Goal: Communication & Community: Answer question/provide support

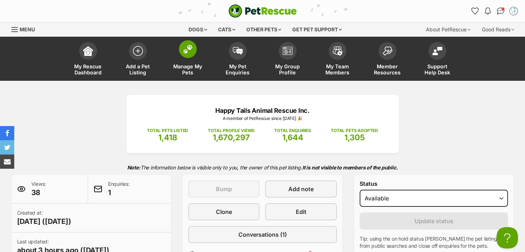
click at [186, 63] on link "Manage My Pets" at bounding box center [188, 59] width 50 height 42
click at [241, 69] on span "My Pet Enquiries" at bounding box center [238, 69] width 32 height 12
click at [177, 66] on span "Manage My Pets" at bounding box center [188, 69] width 32 height 12
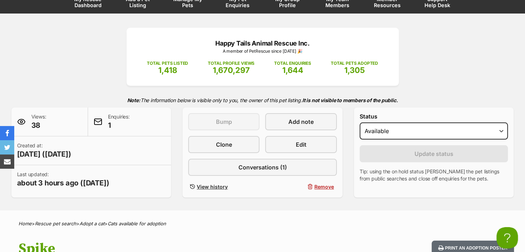
scroll to position [107, 0]
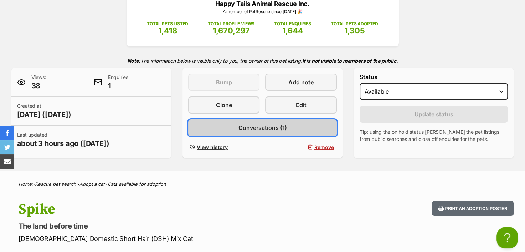
click at [259, 125] on span "Conversations (1)" at bounding box center [262, 128] width 48 height 9
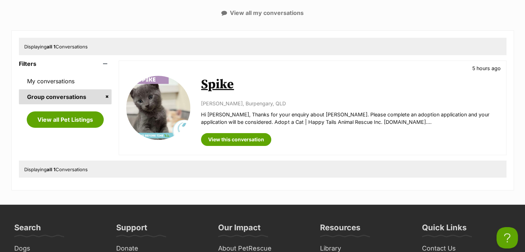
click at [372, 121] on p "Hi [PERSON_NAME], Thanks for your enquiry about [PERSON_NAME]. Please complete …" at bounding box center [350, 118] width 298 height 15
click at [244, 141] on link "View this conversation" at bounding box center [236, 139] width 70 height 13
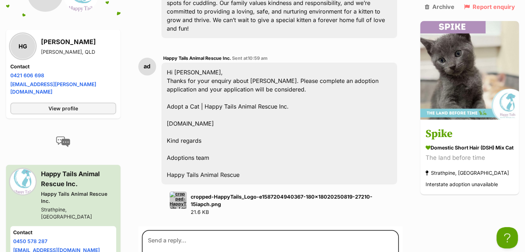
scroll to position [277, 0]
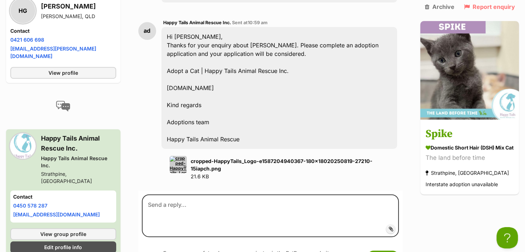
click at [211, 158] on strong "cropped-HappyTails_Logo-e1587204940367-180x18020250819-27210-15iapch.png" at bounding box center [282, 165] width 182 height 14
click at [251, 52] on div "Hi Hayley, Thanks for your enquiry about Spike. Please complete an adoption app…" at bounding box center [279, 88] width 236 height 122
click at [195, 55] on div "Hi Hayley, Thanks for your enquiry about Spike. Please complete an adoption app…" at bounding box center [279, 88] width 236 height 122
click at [197, 68] on div "Hi Hayley, Thanks for your enquiry about Spike. Please complete an adoption app…" at bounding box center [279, 88] width 236 height 122
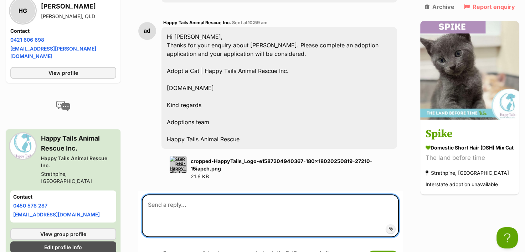
drag, startPoint x: 165, startPoint y: 208, endPoint x: 160, endPoint y: 200, distance: 9.6
click at [162, 207] on textarea at bounding box center [270, 216] width 257 height 43
click at [159, 195] on textarea at bounding box center [270, 216] width 257 height 43
paste textarea "https://happytailsrescue.com.au/adopt/adopt-a-cat/"
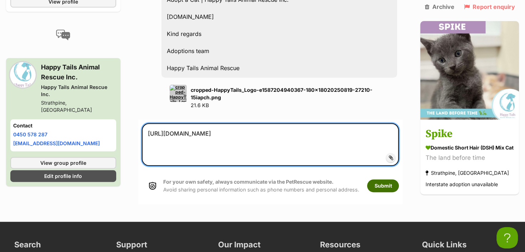
type textarea "https://happytailsrescue.com.au/adopt/adopt-a-cat/"
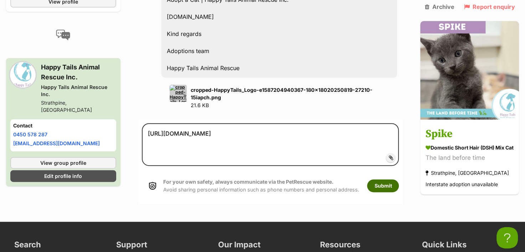
click at [378, 183] on button "Submit" at bounding box center [383, 186] width 32 height 13
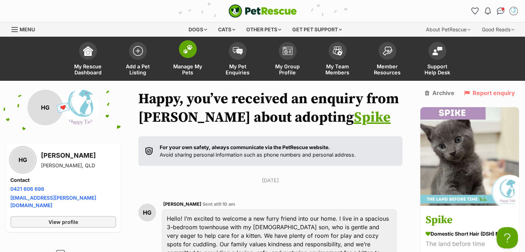
click at [198, 59] on link "Manage My Pets" at bounding box center [188, 59] width 50 height 42
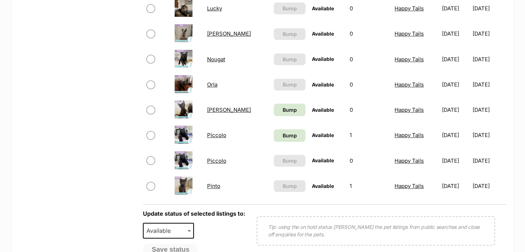
scroll to position [143, 0]
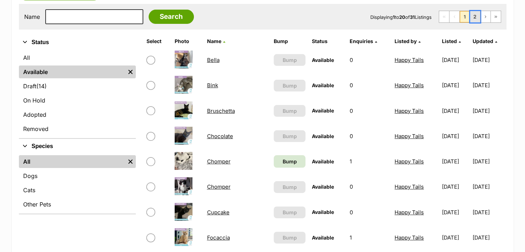
click at [476, 19] on link "2" at bounding box center [475, 16] width 10 height 11
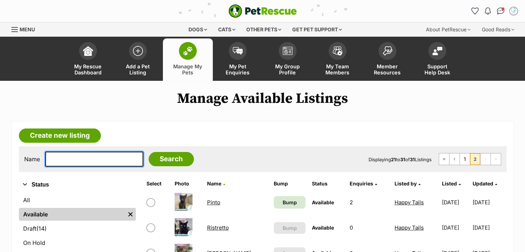
click at [54, 160] on input "text" at bounding box center [94, 159] width 98 height 15
type input "Focaccia"
click at [149, 152] on input "Search" at bounding box center [171, 159] width 45 height 14
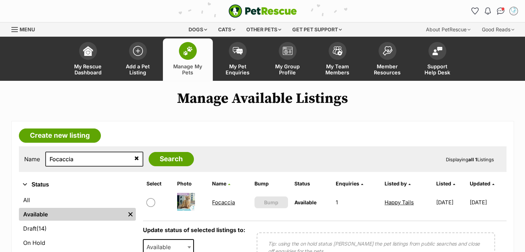
click at [217, 203] on link "Focaccia" at bounding box center [223, 202] width 23 height 7
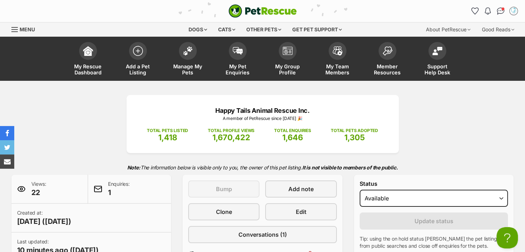
scroll to position [214, 0]
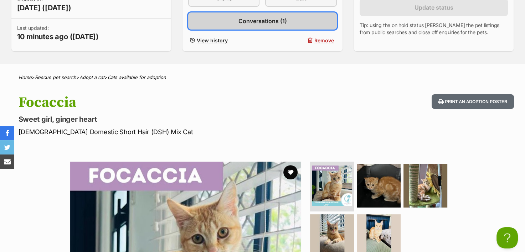
click at [260, 21] on span "Conversations (1)" at bounding box center [262, 21] width 48 height 9
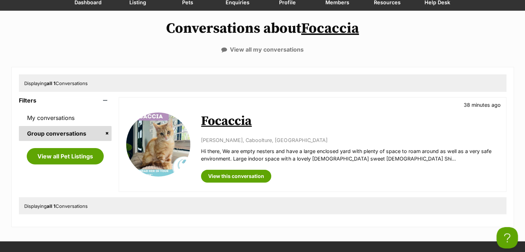
scroll to position [71, 0]
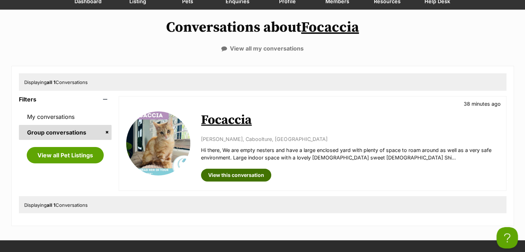
click at [236, 176] on link "View this conversation" at bounding box center [236, 175] width 70 height 13
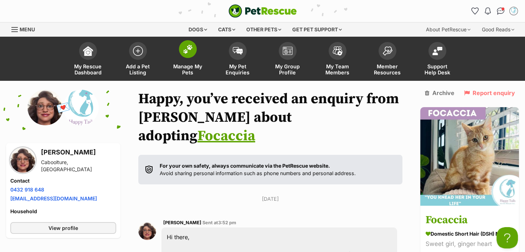
click at [191, 57] on span at bounding box center [188, 49] width 18 height 18
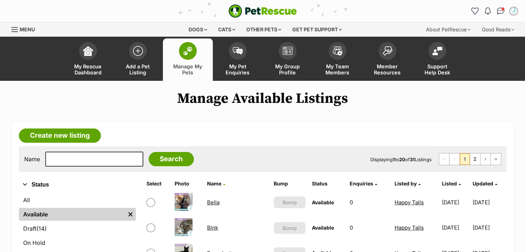
scroll to position [178, 0]
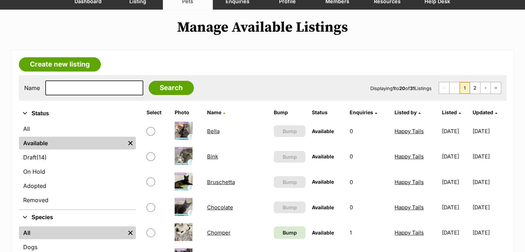
scroll to position [0, 0]
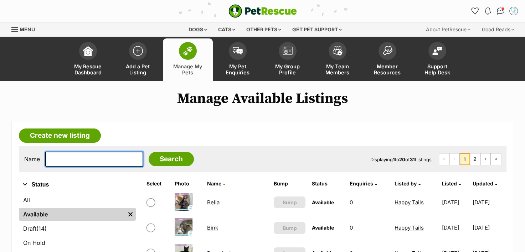
click at [59, 164] on input "text" at bounding box center [94, 159] width 98 height 15
type input "C"
click at [149, 152] on input "Search" at bounding box center [171, 159] width 45 height 14
drag, startPoint x: 93, startPoint y: 160, endPoint x: -1, endPoint y: 160, distance: 94.1
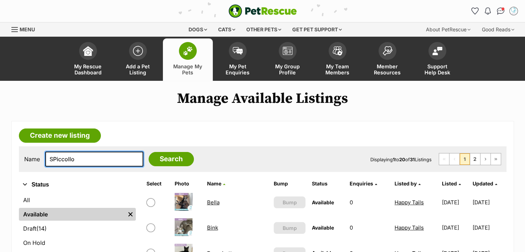
type input "SPiccollo"
click at [149, 152] on input "Search" at bounding box center [171, 159] width 45 height 14
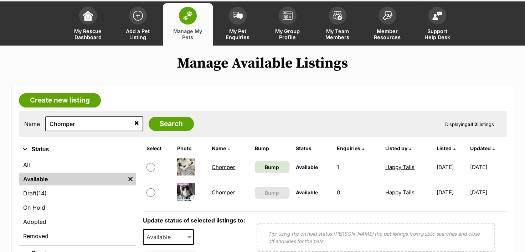
scroll to position [36, 0]
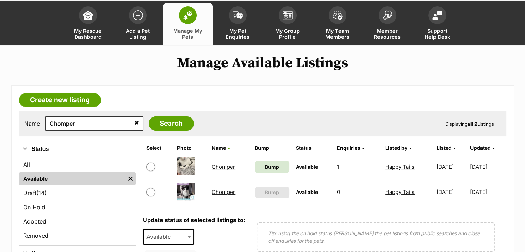
click at [219, 167] on link "Chomper" at bounding box center [224, 167] width 24 height 7
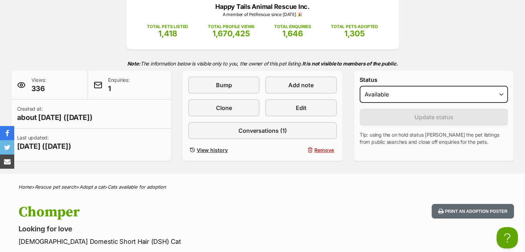
scroll to position [107, 0]
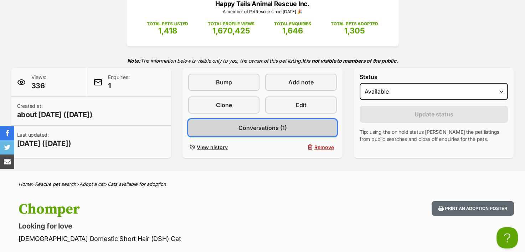
click at [270, 133] on link "Conversations (1)" at bounding box center [262, 127] width 149 height 17
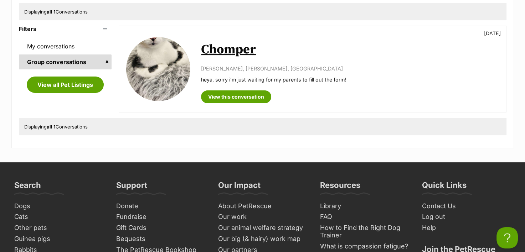
scroll to position [71, 0]
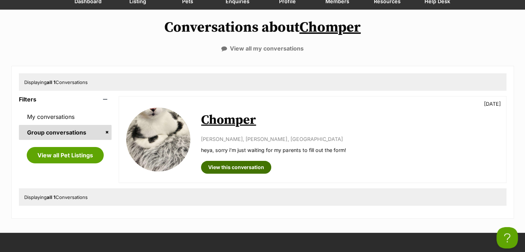
click at [234, 169] on link "View this conversation" at bounding box center [236, 167] width 70 height 13
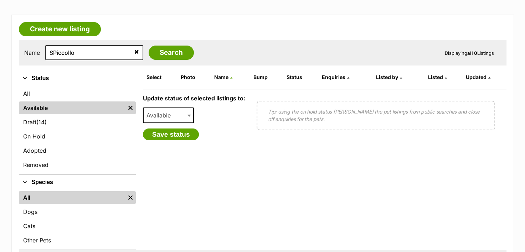
scroll to position [107, 0]
click at [232, 15] on article "Create new listing Name SPiccollo Search Displaying all 0 Listings Refine your …" at bounding box center [262, 147] width 502 height 266
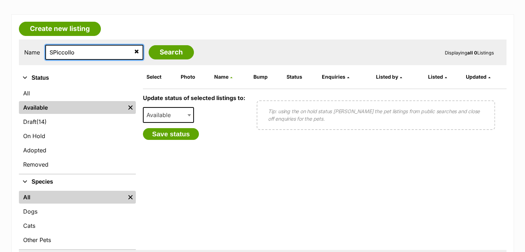
click at [53, 55] on input "SPiccollo" at bounding box center [94, 52] width 98 height 15
type input "Piccollo"
click at [149, 45] on input "Search" at bounding box center [171, 52] width 45 height 14
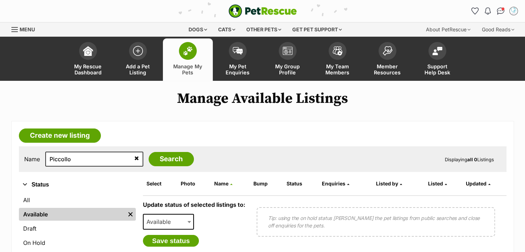
click at [193, 68] on span "Manage My Pets" at bounding box center [188, 69] width 32 height 12
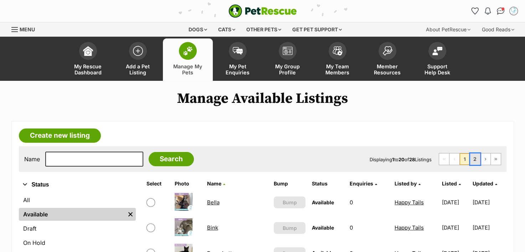
click at [474, 157] on link "2" at bounding box center [475, 159] width 10 height 11
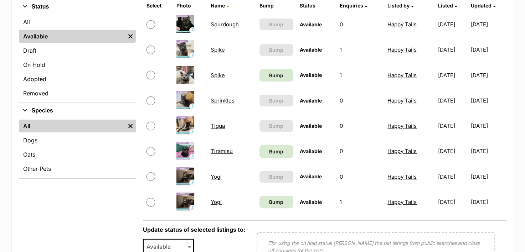
scroll to position [143, 0]
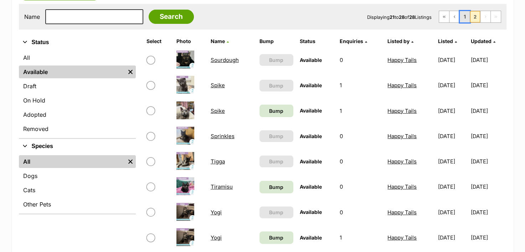
click at [464, 17] on link "1" at bounding box center [465, 16] width 10 height 11
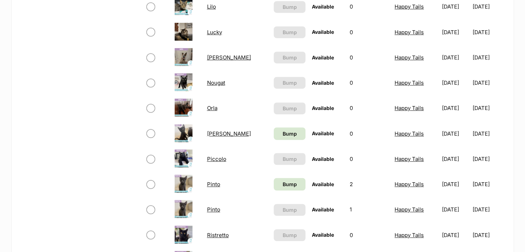
scroll to position [428, 0]
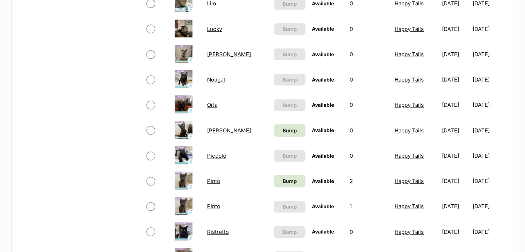
click at [219, 154] on link "Piccolo" at bounding box center [216, 156] width 19 height 7
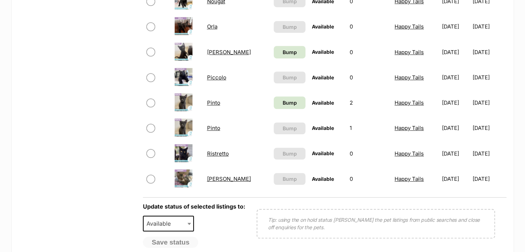
scroll to position [463, 0]
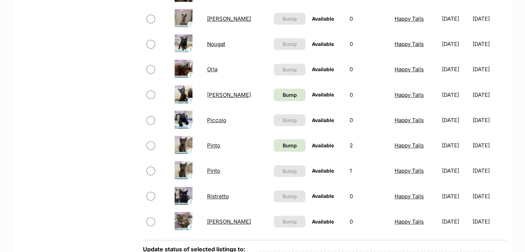
click at [214, 172] on link "Pinto" at bounding box center [213, 170] width 13 height 7
click at [216, 144] on link "Pinto" at bounding box center [213, 145] width 13 height 7
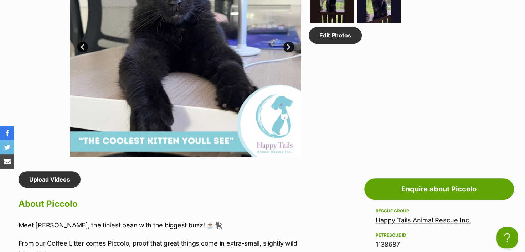
scroll to position [249, 0]
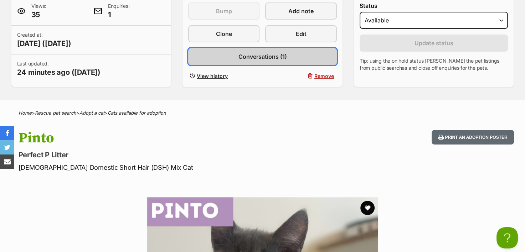
click at [276, 59] on span "Conversations (1)" at bounding box center [262, 56] width 48 height 9
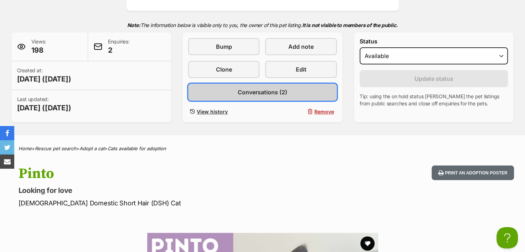
click at [249, 94] on span "Conversations (2)" at bounding box center [263, 92] width 50 height 9
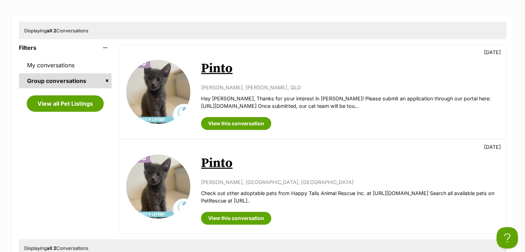
scroll to position [107, 0]
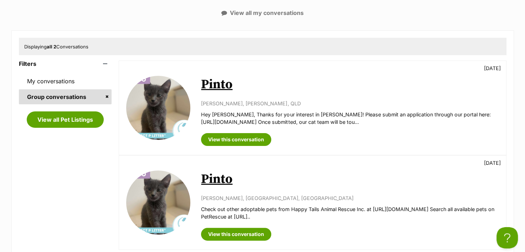
click at [340, 120] on p "Hey [PERSON_NAME], Thanks for your interest in [PERSON_NAME]! Please submit an …" at bounding box center [350, 118] width 298 height 15
click at [237, 140] on link "View this conversation" at bounding box center [236, 139] width 70 height 13
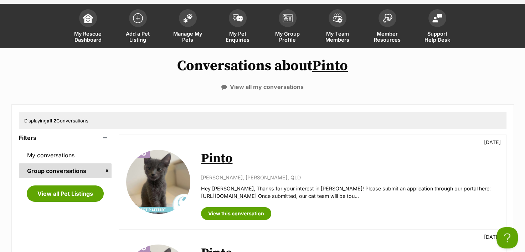
scroll to position [0, 0]
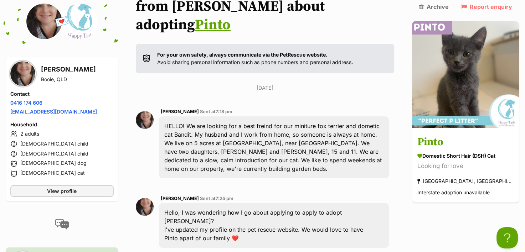
scroll to position [40, 0]
